Goal: Task Accomplishment & Management: Manage account settings

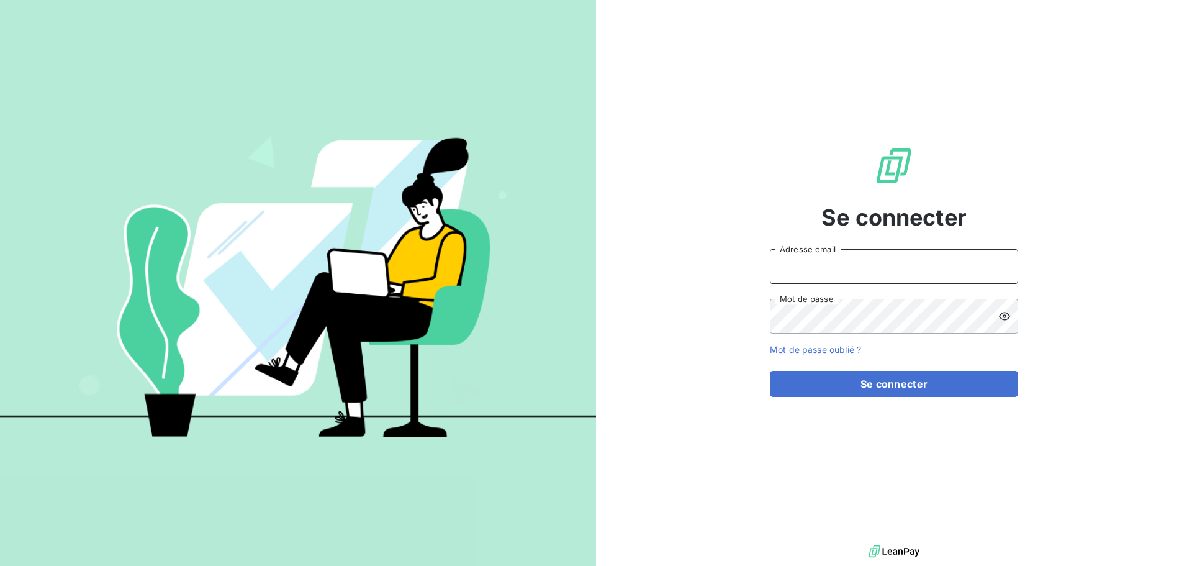
click at [900, 265] on input "Adresse email" at bounding box center [894, 266] width 248 height 35
type input "[PERSON_NAME][EMAIL_ADDRESS][PERSON_NAME][DOMAIN_NAME]"
click at [770, 371] on button "Se connecter" at bounding box center [894, 384] width 248 height 26
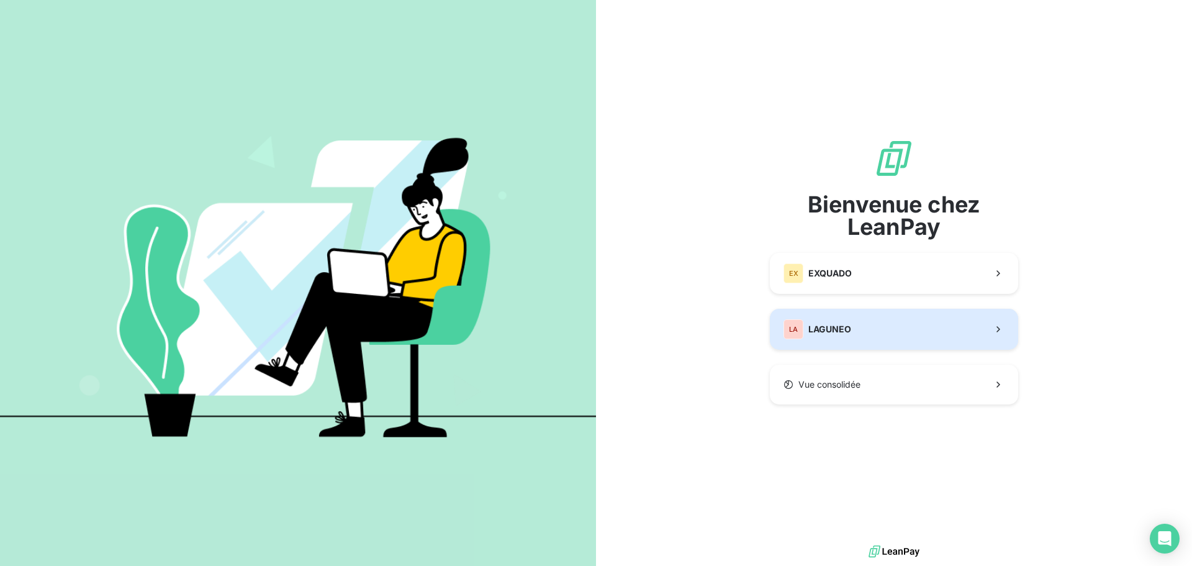
click at [884, 337] on button "LA LAGUNEO" at bounding box center [894, 329] width 248 height 41
